Goal: Check status: Check status

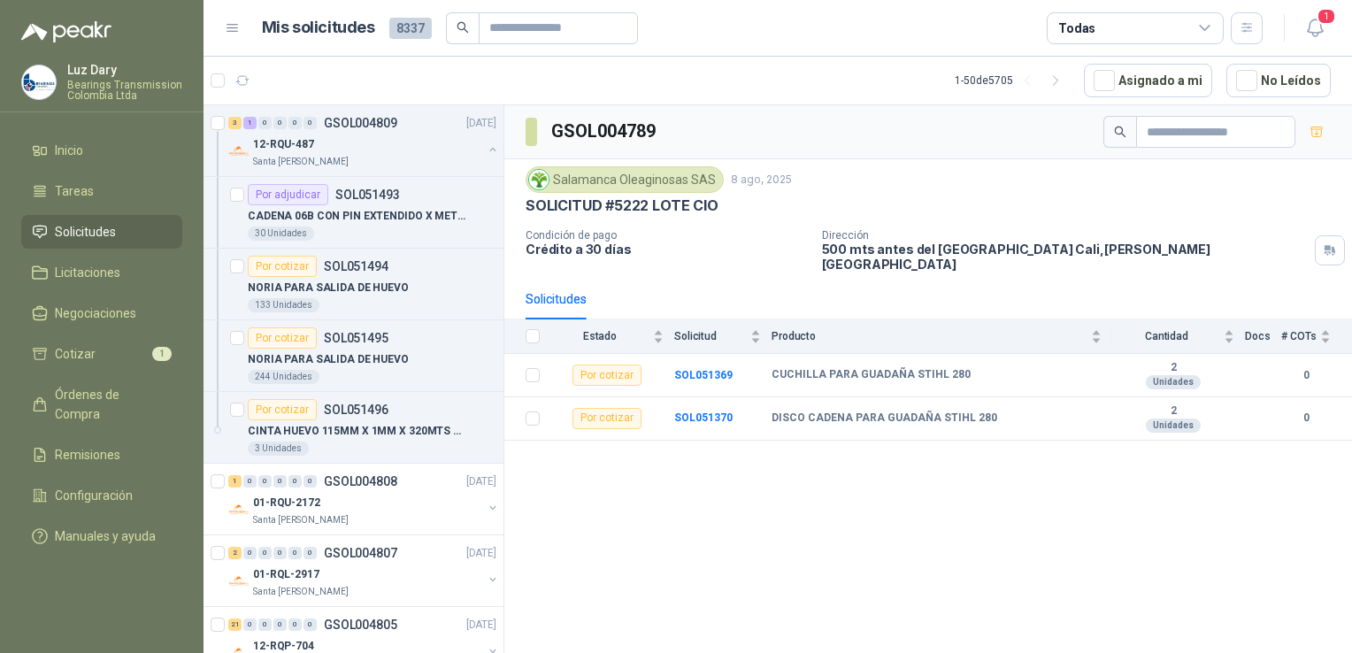
scroll to position [2655, 0]
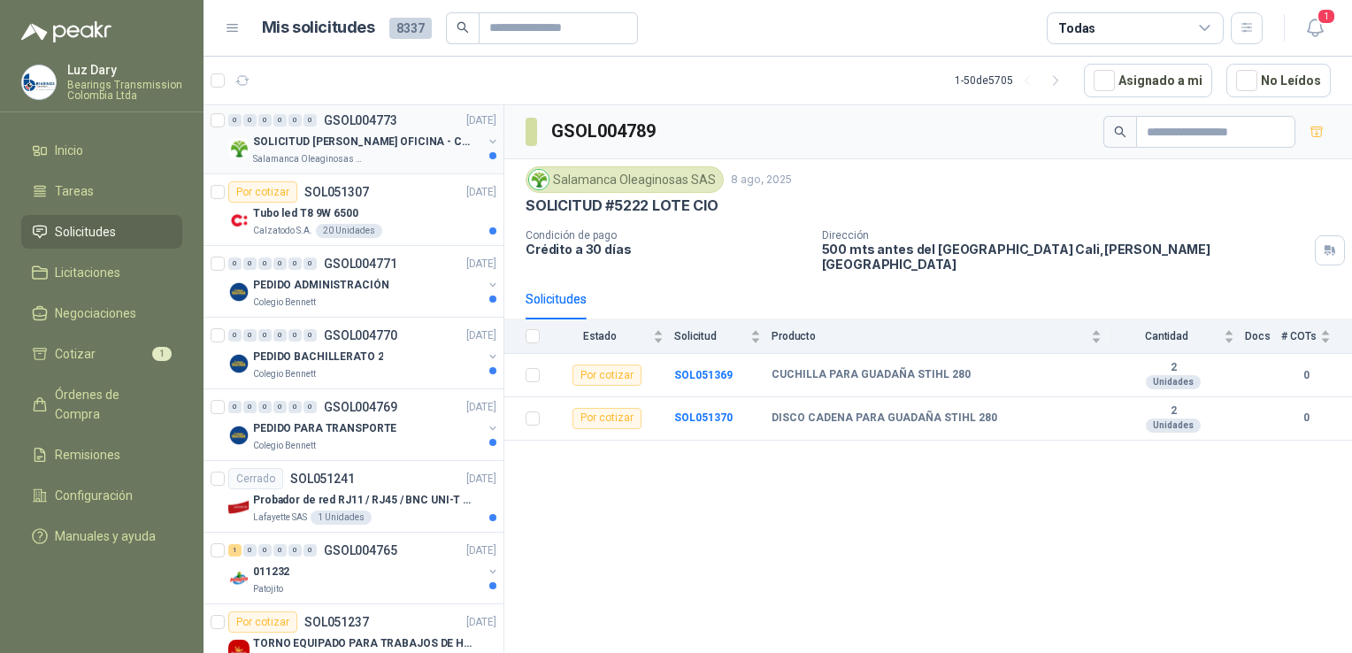
click at [373, 143] on div "SOLICITUD [PERSON_NAME] OFICINA - CALI" at bounding box center [367, 141] width 229 height 21
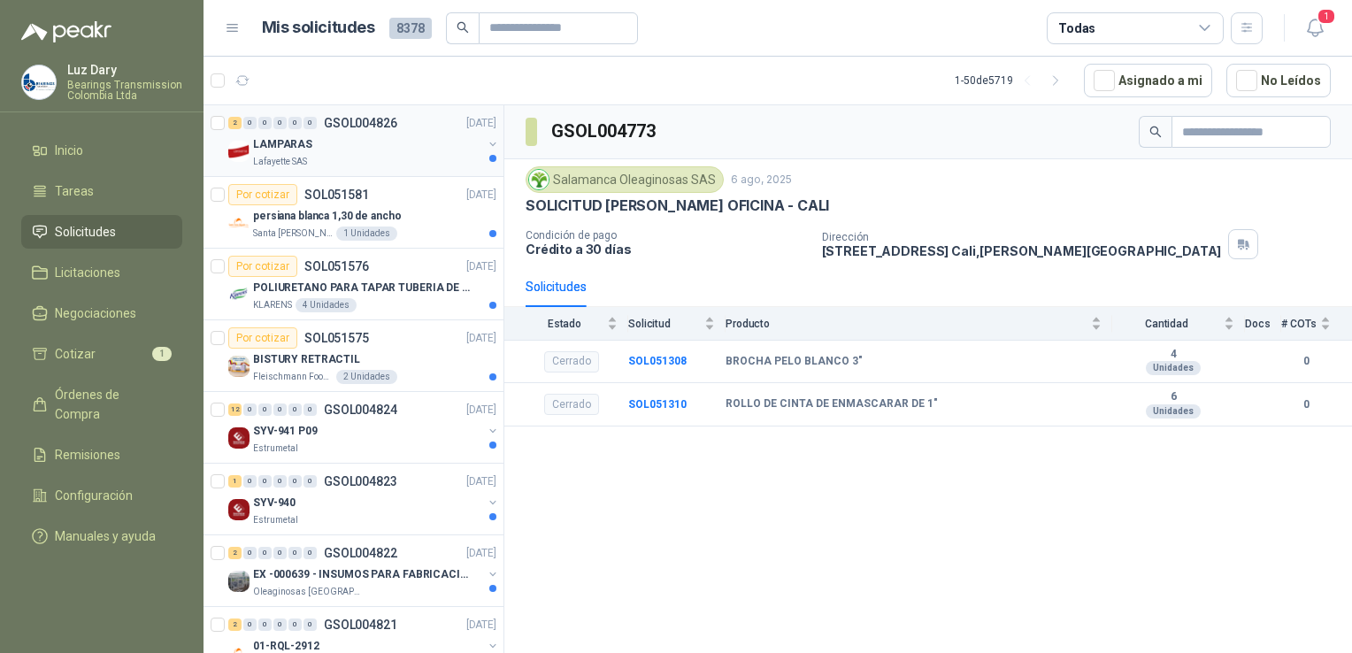
click at [325, 129] on p "GSOL004826" at bounding box center [360, 123] width 73 height 12
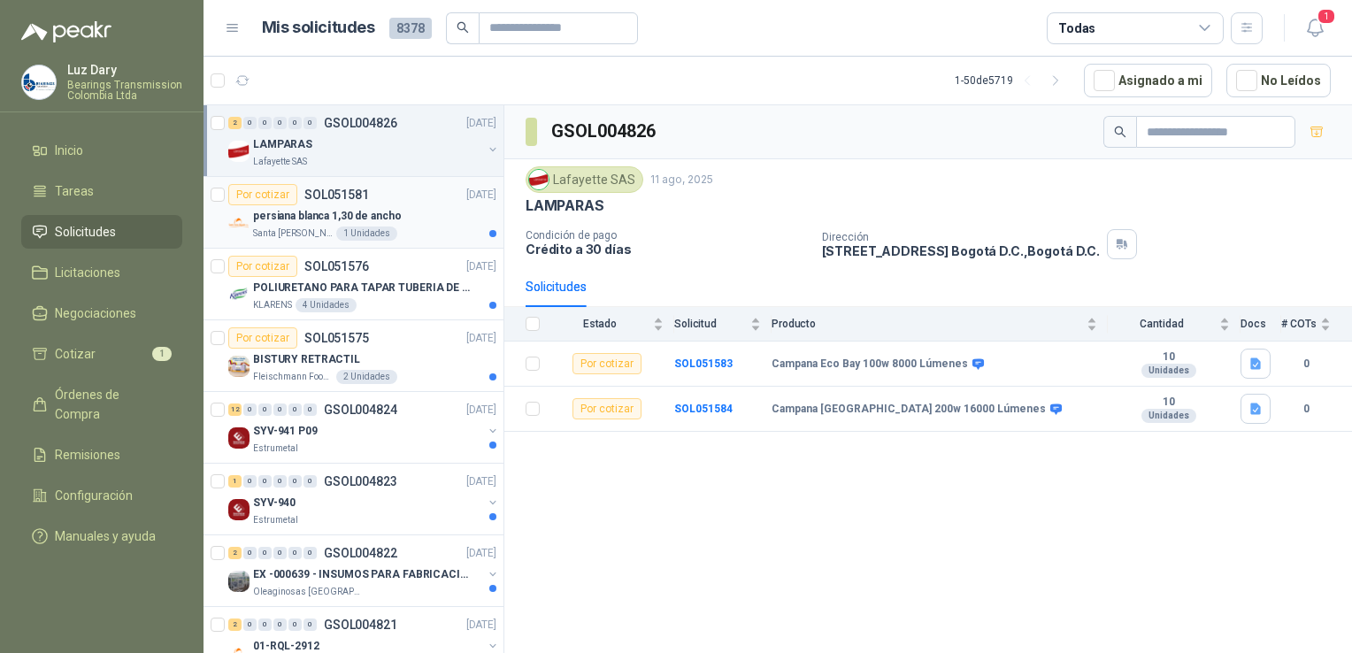
click at [308, 208] on p "persiana blanca 1,30 de ancho" at bounding box center [327, 216] width 149 height 17
click at [349, 136] on div "LAMPARAS" at bounding box center [367, 144] width 229 height 21
